Goal: Task Accomplishment & Management: Manage account settings

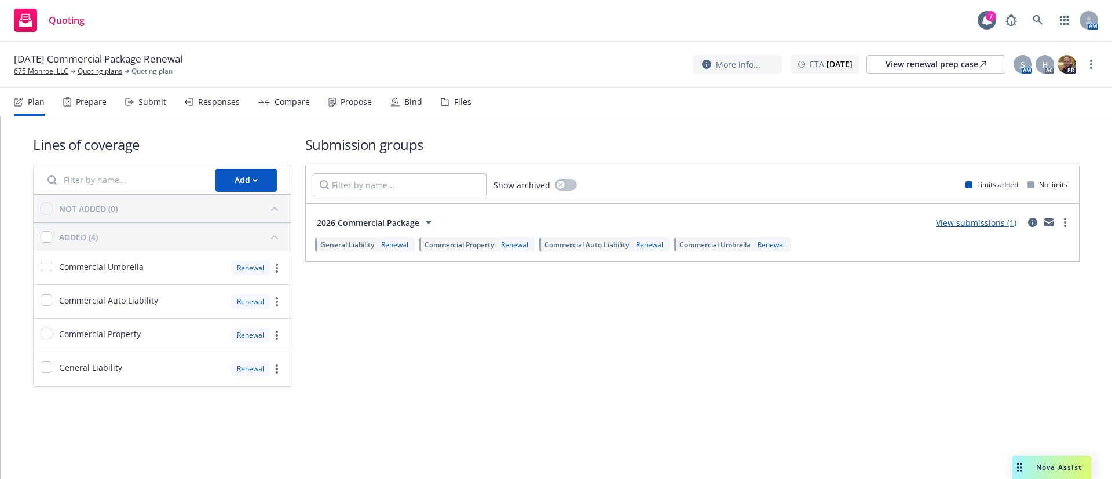
click at [1099, 58] on div "01/15/26 Commercial Package Renewal 675 Monroe, LLC Quoting plans Quoting plan …" at bounding box center [556, 65] width 1112 height 46
click at [1095, 61] on link "more" at bounding box center [1091, 64] width 14 height 14
click at [1055, 158] on link "Archive quoting plan" at bounding box center [1032, 157] width 129 height 23
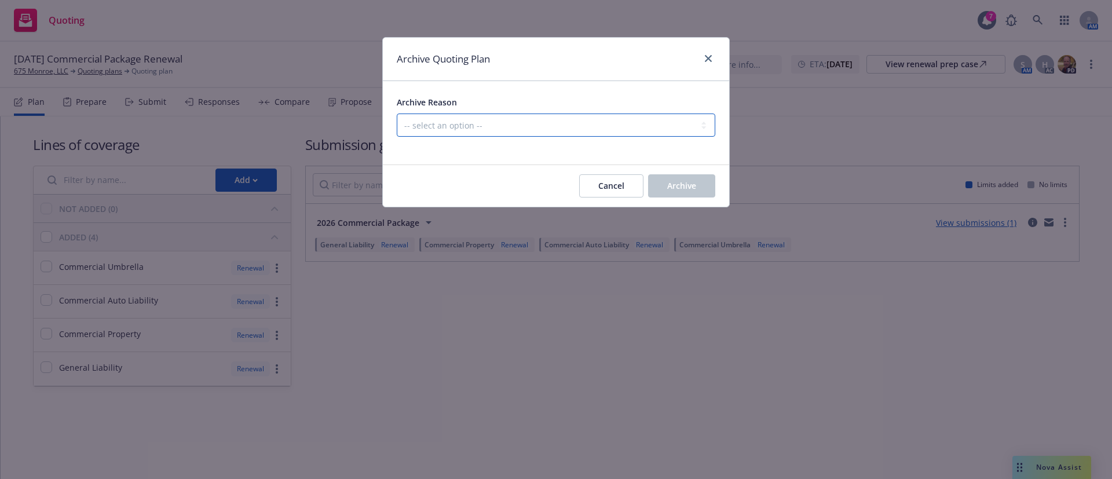
click at [615, 124] on select "-- select an option -- All policies in this renewal plan are auto-renewed Creat…" at bounding box center [556, 125] width 319 height 23
select select "ARCHIVED_RENEWAL_POLICY_AUTO_RENEWED"
click at [397, 114] on select "-- select an option -- All policies in this renewal plan are auto-renewed Creat…" at bounding box center [556, 125] width 319 height 23
click at [686, 185] on span "Archive" at bounding box center [681, 185] width 29 height 11
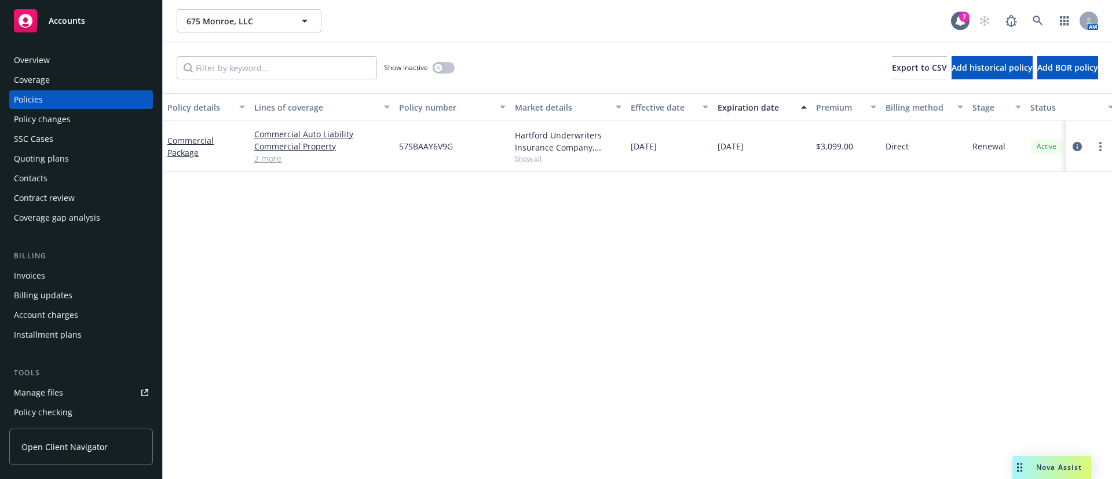
click at [434, 142] on span "57SBAAY6V9G" at bounding box center [426, 146] width 54 height 12
copy span "57SBAAY6V9G"
